Goal: Task Accomplishment & Management: Manage account settings

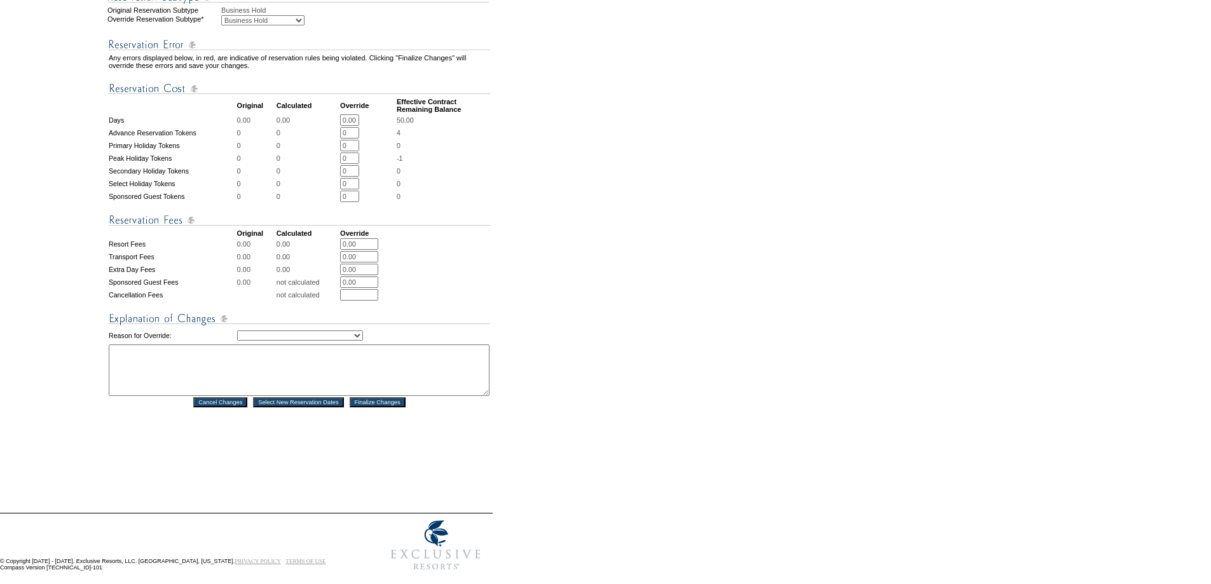
scroll to position [487, 0]
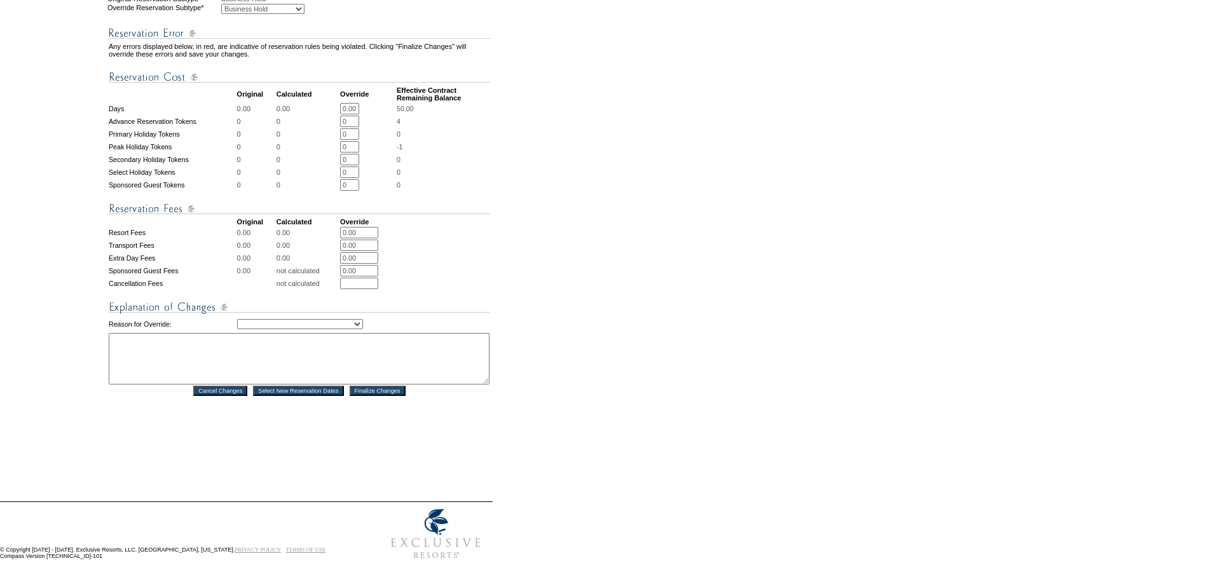
click at [279, 319] on select "Creating Continuous Stay Days Rebooked After Cancellation Editing Occupant Expe…" at bounding box center [300, 324] width 126 height 10
select select "1043"
click at [237, 319] on select "Creating Continuous Stay Days Rebooked After Cancellation Editing Occupant Expe…" at bounding box center [300, 324] width 126 height 10
click at [136, 343] on textarea at bounding box center [299, 358] width 381 height 51
type textarea "mm"
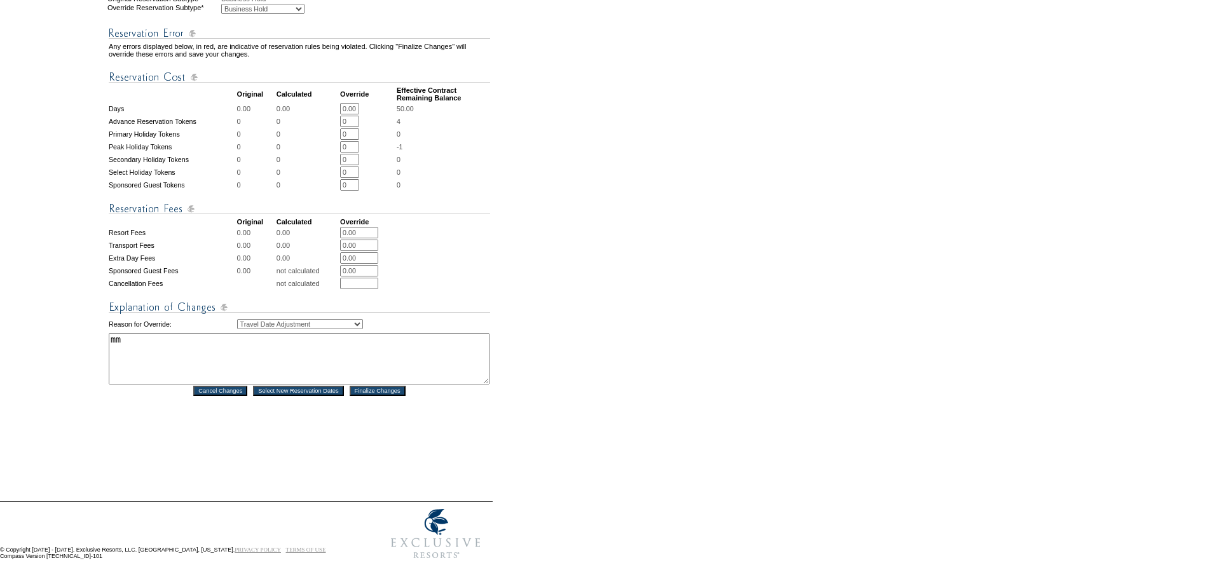
click at [368, 386] on input "Finalize Changes" at bounding box center [378, 391] width 56 height 10
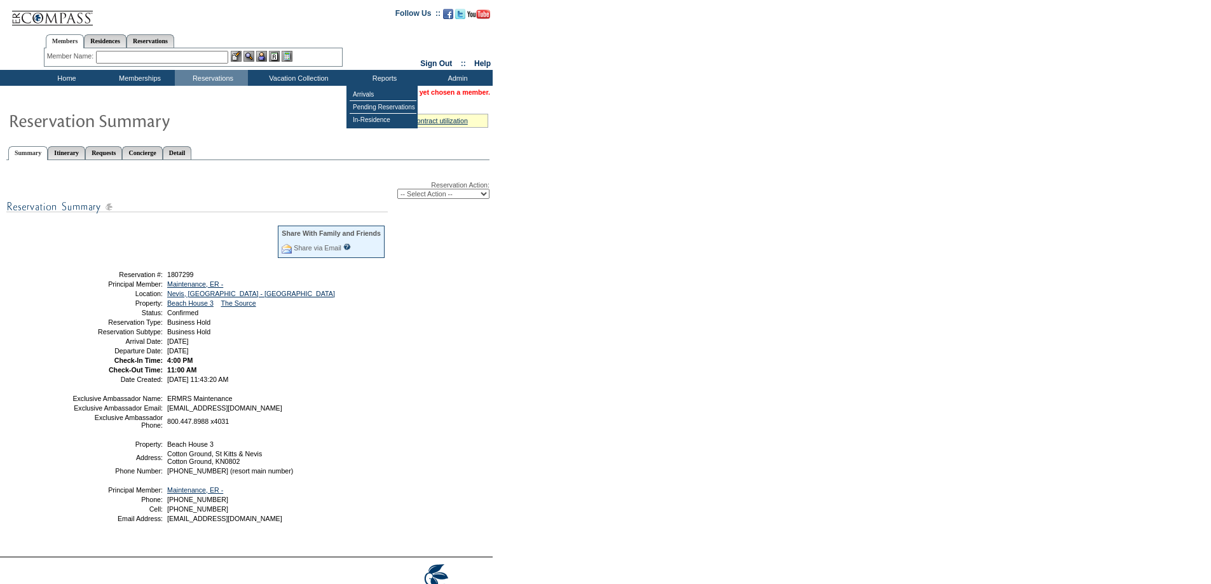
click at [455, 199] on select "-- Select Action -- Modify Reservation Dates Modify Reservation Cost Modify Occ…" at bounding box center [443, 194] width 92 height 10
select select "ChangeClubProp"
click at [397, 191] on select "-- Select Action -- Modify Reservation Dates Modify Reservation Cost Modify Occ…" at bounding box center [443, 194] width 92 height 10
click at [572, 277] on form "Follow Us ::" at bounding box center [605, 310] width 1211 height 621
